Goal: Find specific page/section: Find specific page/section

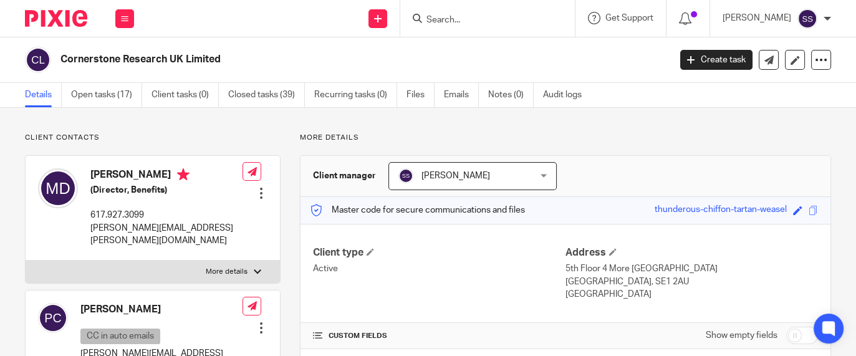
click at [538, 17] on input "Search" at bounding box center [481, 20] width 112 height 11
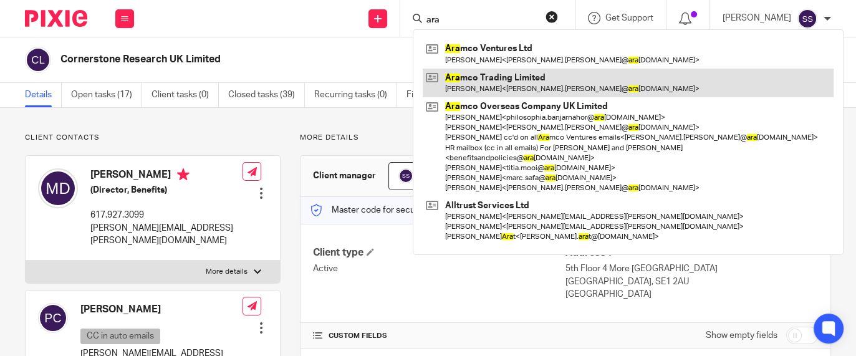
type input "ara"
click at [583, 84] on link at bounding box center [628, 83] width 411 height 29
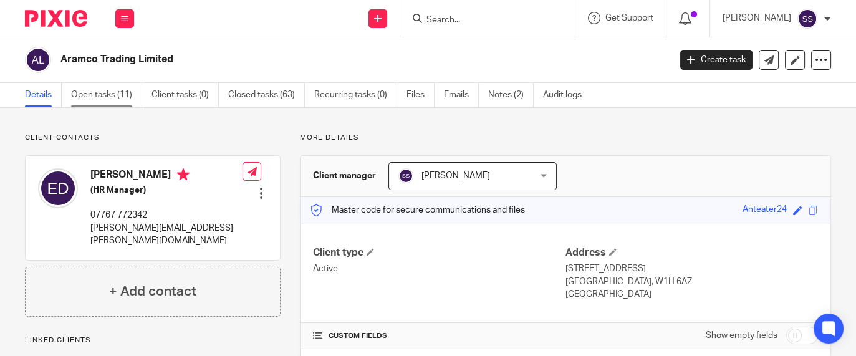
click at [95, 95] on link "Open tasks (11)" at bounding box center [106, 95] width 71 height 24
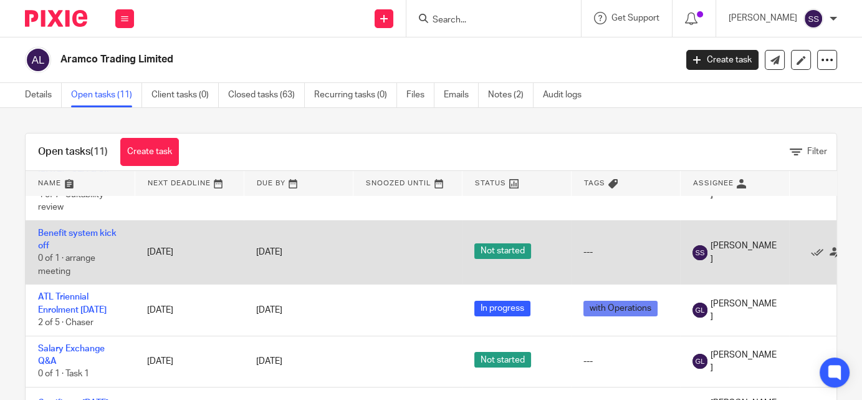
scroll to position [404, 0]
click at [70, 229] on link "Benefit system kick off" at bounding box center [77, 239] width 79 height 21
